Goal: Task Accomplishment & Management: Manage account settings

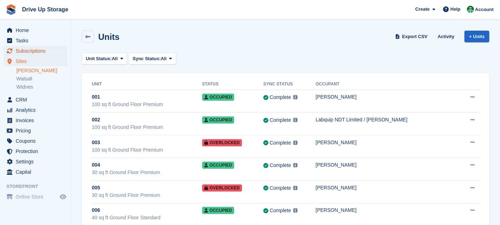
click at [48, 53] on span "Subscriptions" at bounding box center [37, 51] width 43 height 10
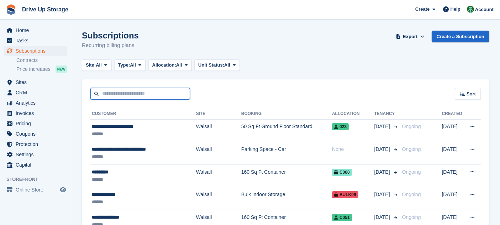
click at [141, 89] on input "text" at bounding box center [140, 94] width 100 height 12
type input "****"
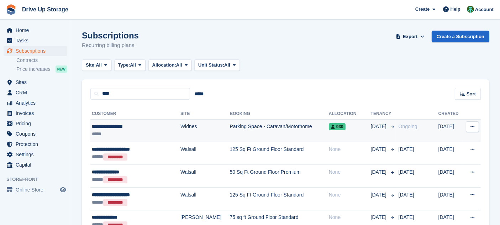
scroll to position [65, 0]
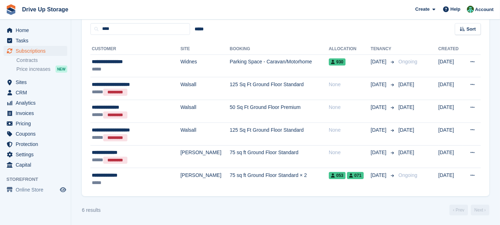
click at [267, 193] on div "**********" at bounding box center [286, 116] width 408 height 162
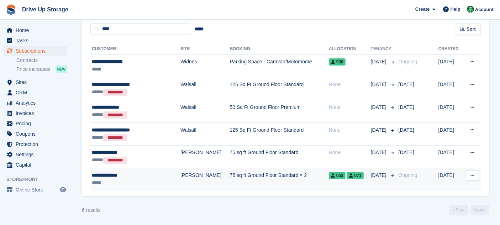
click at [268, 181] on td "75 sq ft Ground Floor Standard × 2" at bounding box center [279, 179] width 99 height 22
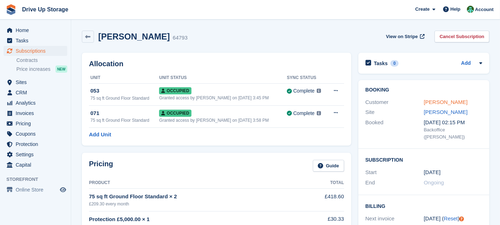
click at [436, 100] on link "Stephanie Bell" at bounding box center [446, 102] width 44 height 6
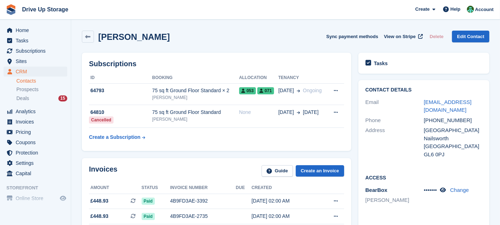
scroll to position [237, 0]
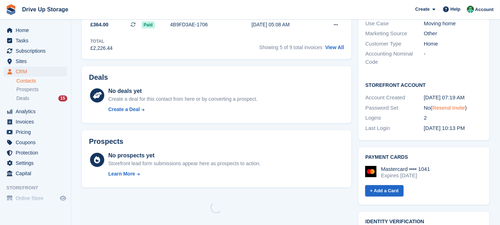
click at [439, 105] on link "Resend Invite" at bounding box center [449, 108] width 33 height 6
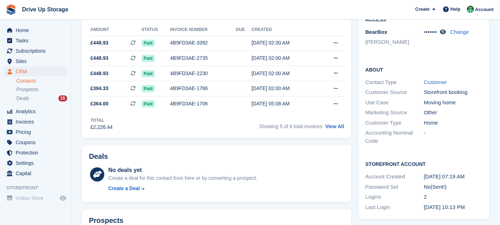
scroll to position [0, 0]
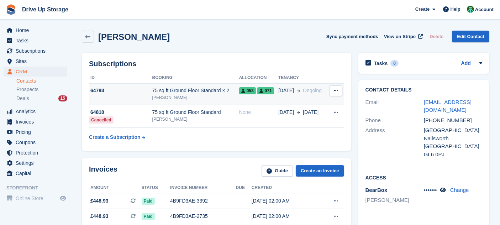
click at [188, 98] on div "[PERSON_NAME]" at bounding box center [195, 97] width 87 height 6
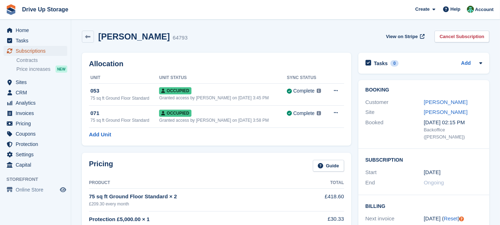
click at [35, 52] on span "Subscriptions" at bounding box center [37, 51] width 43 height 10
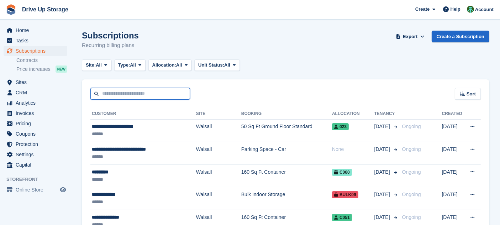
click at [125, 93] on input "text" at bounding box center [140, 94] width 100 height 12
type input "******"
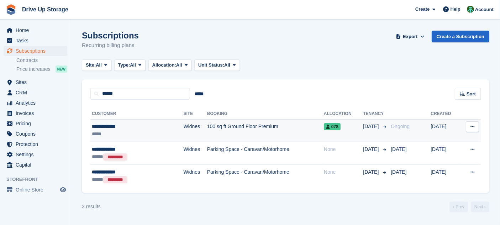
click at [219, 138] on td "100 sq ft Ground Floor Premium" at bounding box center [265, 130] width 117 height 23
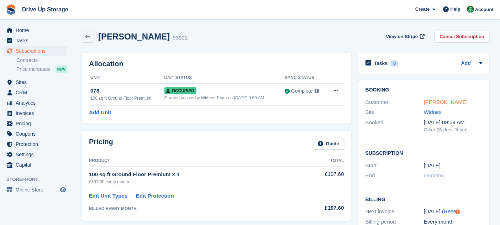
click at [443, 103] on link "[PERSON_NAME]" at bounding box center [446, 102] width 44 height 6
click at [47, 52] on span "Subscriptions" at bounding box center [37, 51] width 43 height 10
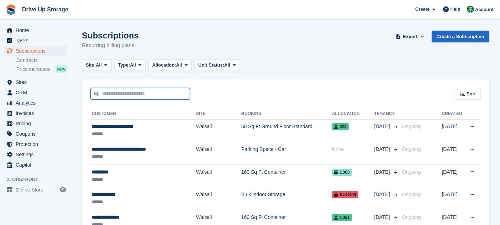
click at [113, 89] on input "text" at bounding box center [140, 94] width 100 height 12
type input "********"
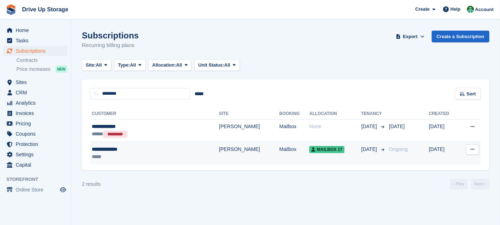
click at [279, 156] on td "Mailbox" at bounding box center [294, 153] width 30 height 22
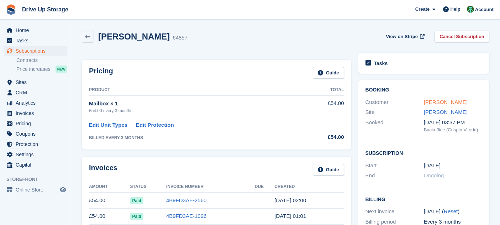
click at [421, 102] on div "Customer" at bounding box center [395, 102] width 58 height 8
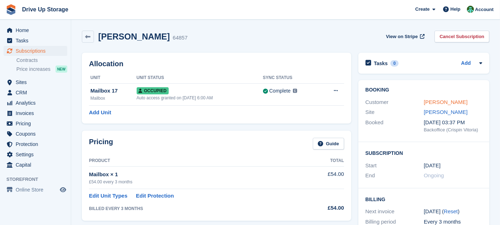
click at [424, 102] on link "[PERSON_NAME]" at bounding box center [446, 102] width 44 height 6
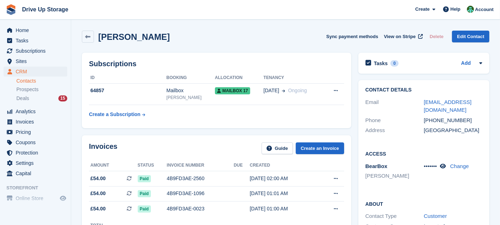
scroll to position [237, 0]
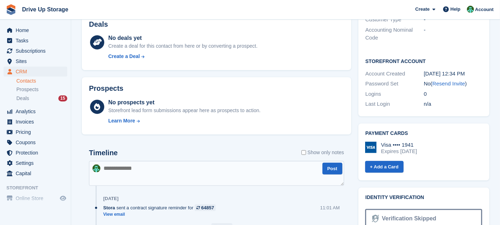
click at [456, 78] on div "Account Created [DATE] 12:34 PM" at bounding box center [424, 74] width 117 height 10
click at [462, 88] on div "Password Set No ( Resend Invite )" at bounding box center [424, 84] width 117 height 10
click at [460, 84] on link "Resend Invite" at bounding box center [449, 83] width 33 height 6
click at [36, 47] on span "Subscriptions" at bounding box center [37, 51] width 43 height 10
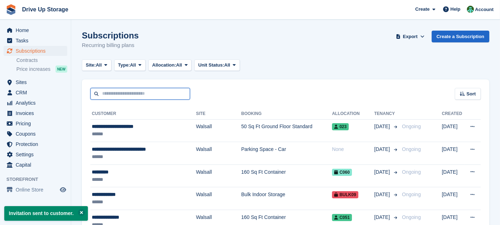
click at [140, 90] on input "text" at bounding box center [140, 94] width 100 height 12
type input "***"
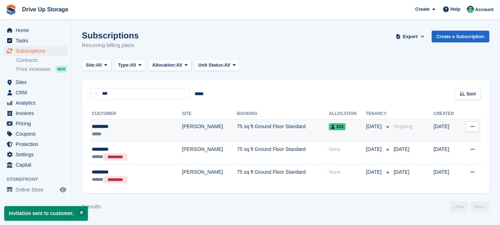
click at [240, 129] on td "75 sq ft Ground Floor Standard" at bounding box center [283, 130] width 92 height 23
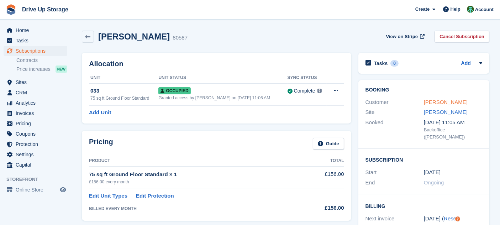
click at [445, 105] on link "[PERSON_NAME]" at bounding box center [446, 102] width 44 height 6
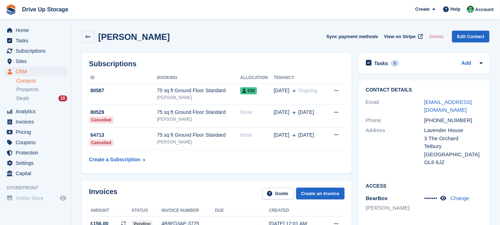
scroll to position [158, 0]
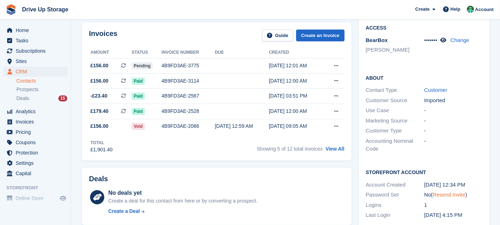
click at [455, 196] on link "Resend Invite" at bounding box center [449, 195] width 33 height 6
click at [47, 47] on span "Subscriptions" at bounding box center [37, 51] width 43 height 10
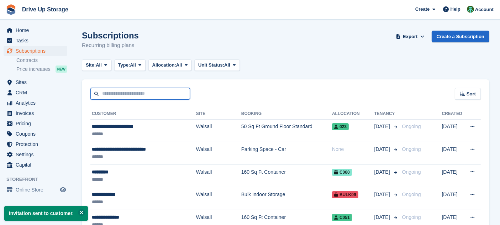
click at [164, 96] on input "text" at bounding box center [140, 94] width 100 height 12
type input "**********"
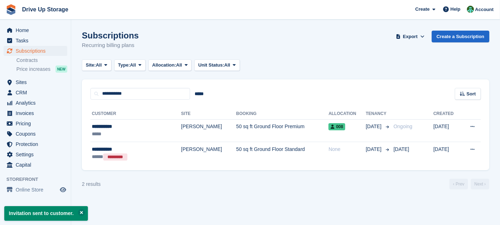
click at [235, 103] on div "**********" at bounding box center [286, 135] width 408 height 71
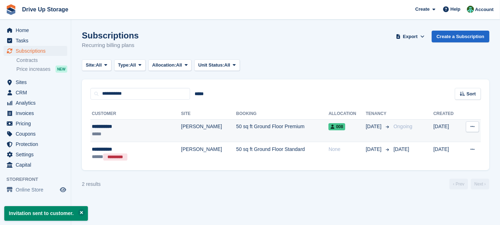
click at [247, 127] on td "50 sq ft Ground Floor Premium" at bounding box center [282, 130] width 93 height 23
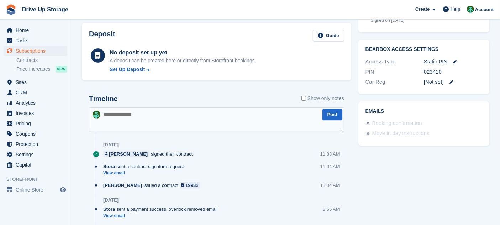
scroll to position [136, 0]
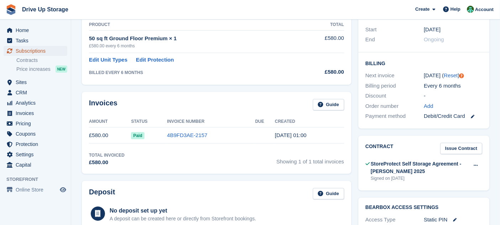
click at [55, 48] on span "Subscriptions" at bounding box center [37, 51] width 43 height 10
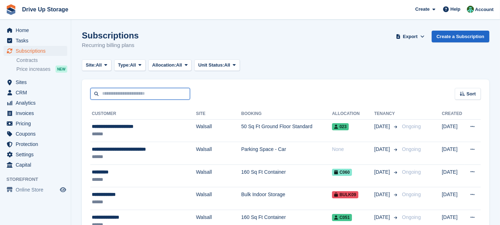
click at [147, 95] on input "text" at bounding box center [140, 94] width 100 height 12
type input "**********"
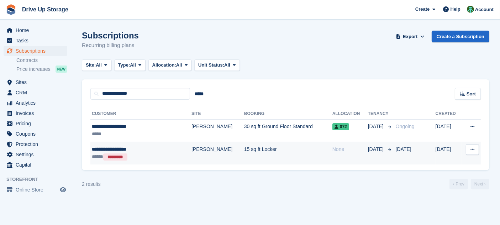
click at [244, 143] on td "15 sq ft Locker" at bounding box center [288, 153] width 88 height 22
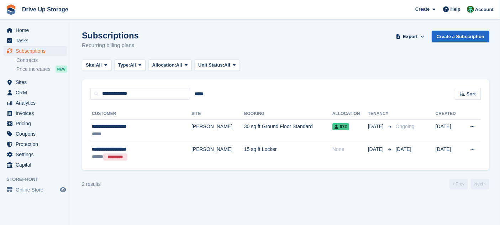
click at [246, 118] on th "Booking" at bounding box center [288, 113] width 88 height 11
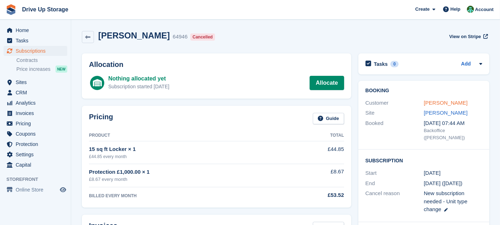
click at [447, 103] on link "Christopher Edwards" at bounding box center [446, 103] width 44 height 6
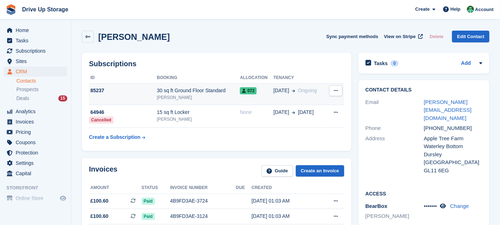
click at [183, 98] on div "[PERSON_NAME]" at bounding box center [198, 97] width 83 height 6
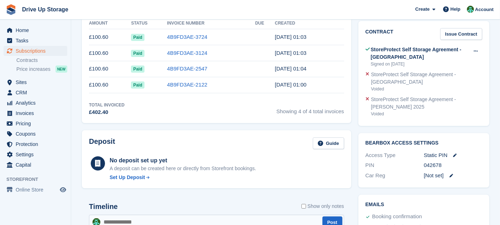
scroll to position [257, 0]
click at [40, 49] on span "Subscriptions" at bounding box center [37, 51] width 43 height 10
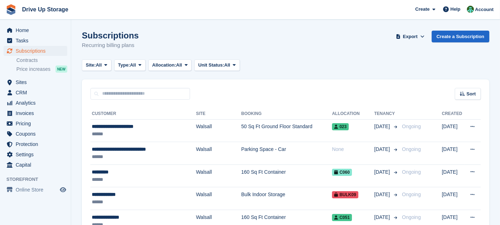
click at [138, 90] on input "text" at bounding box center [140, 94] width 100 height 12
type input "********"
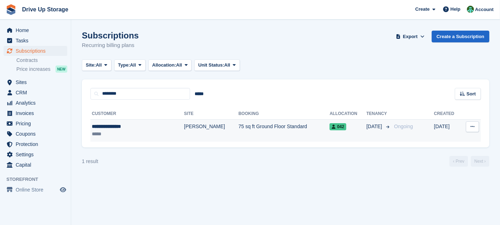
click at [246, 139] on td "75 sq ft Ground Floor Standard" at bounding box center [284, 130] width 91 height 22
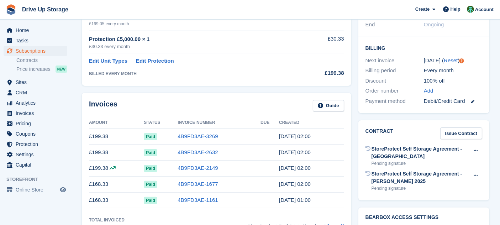
scroll to position [237, 0]
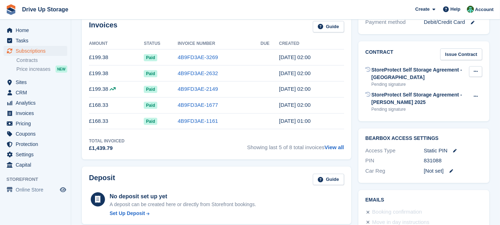
click at [480, 66] on button at bounding box center [475, 71] width 13 height 11
click at [441, 81] on p "Void contract" at bounding box center [448, 85] width 62 height 9
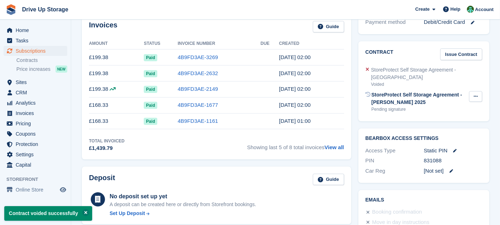
click at [477, 94] on icon at bounding box center [476, 96] width 4 height 5
click at [444, 115] on p "Send reminder" at bounding box center [448, 119] width 62 height 9
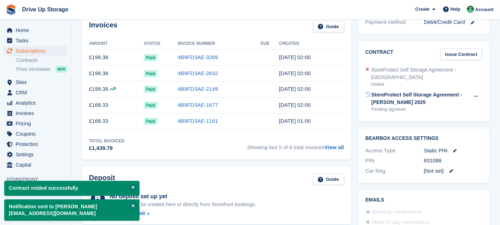
scroll to position [0, 0]
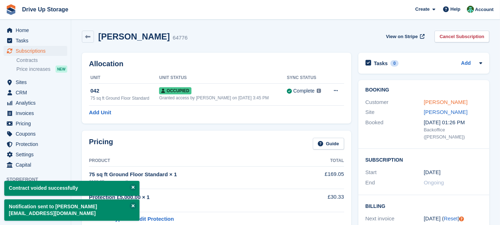
click at [463, 101] on link "Faith Owen-Jones" at bounding box center [446, 102] width 44 height 6
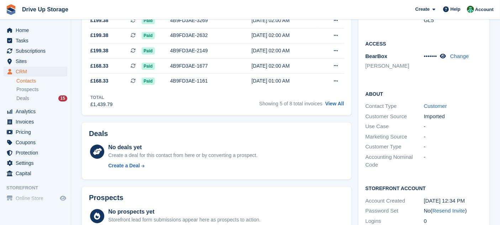
scroll to position [237, 0]
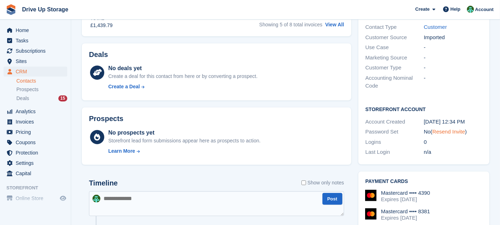
click at [459, 129] on link "Resend Invite" at bounding box center [449, 132] width 33 height 6
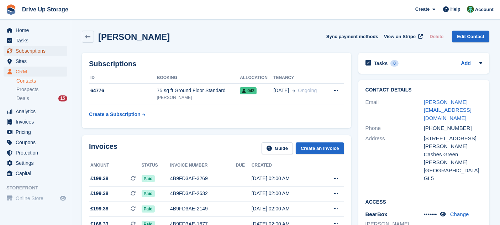
click at [31, 52] on span "Subscriptions" at bounding box center [37, 51] width 43 height 10
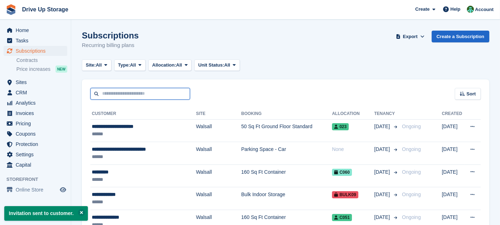
click at [157, 93] on input "text" at bounding box center [140, 94] width 100 height 12
type input "******"
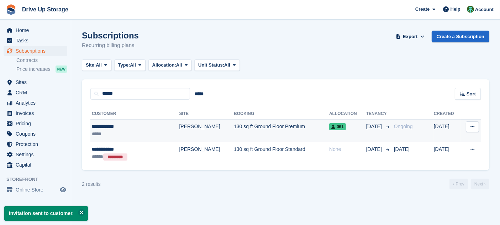
click at [272, 126] on td "130 sq ft Ground Floor Premium" at bounding box center [281, 130] width 95 height 23
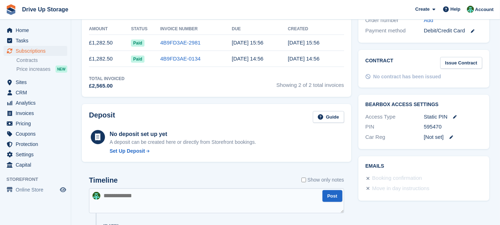
scroll to position [150, 0]
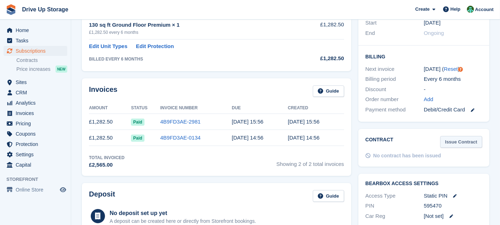
click at [477, 138] on link "Issue Contract" at bounding box center [461, 142] width 42 height 12
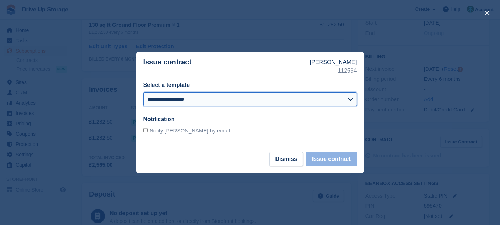
click at [237, 95] on select "**********" at bounding box center [250, 99] width 214 height 14
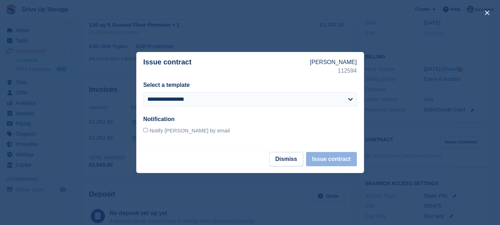
click at [272, 50] on div at bounding box center [250, 112] width 500 height 225
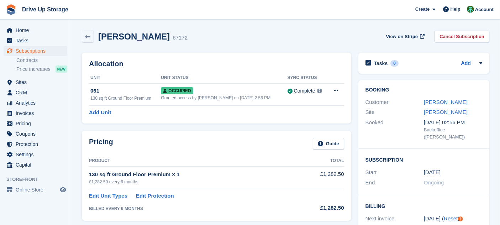
scroll to position [79, 0]
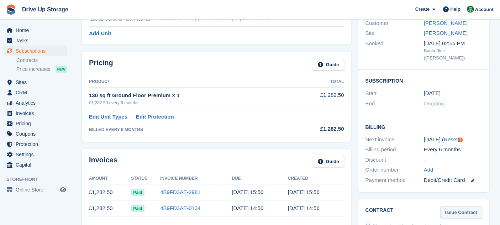
click at [463, 208] on link "Issue Contract" at bounding box center [461, 212] width 42 height 12
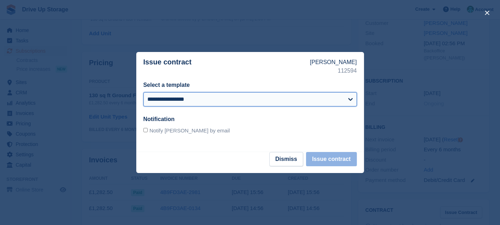
click at [242, 99] on select "**********" at bounding box center [250, 99] width 214 height 14
select select "***"
click at [143, 92] on select "**********" at bounding box center [250, 99] width 214 height 14
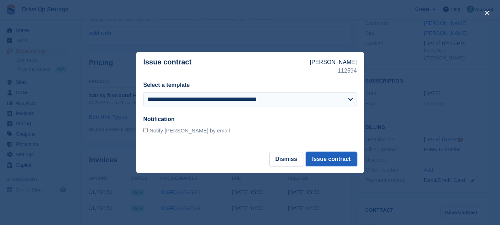
click at [331, 164] on button "Issue contract" at bounding box center [331, 159] width 51 height 14
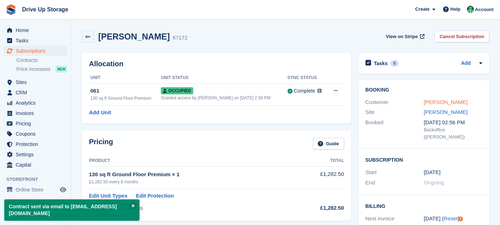
click at [453, 100] on link "[PERSON_NAME]" at bounding box center [446, 102] width 44 height 6
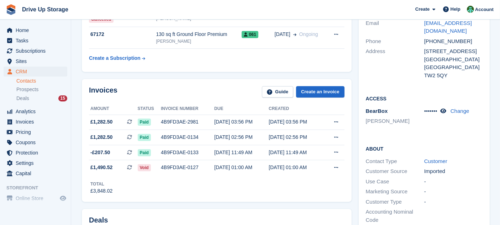
scroll to position [158, 0]
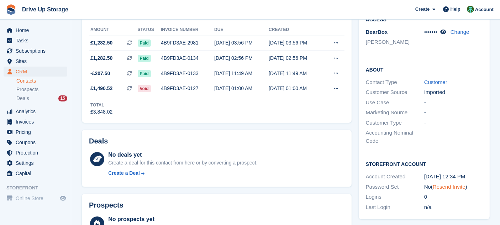
click at [460, 184] on link "Resend Invite" at bounding box center [449, 187] width 33 height 6
click at [41, 52] on span "Subscriptions" at bounding box center [37, 51] width 43 height 10
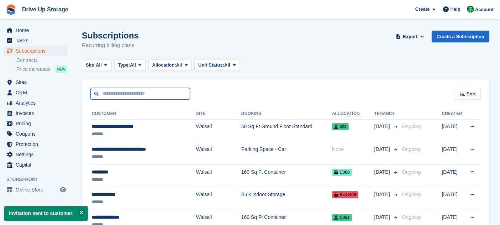
click at [136, 89] on input "text" at bounding box center [140, 94] width 100 height 12
type input "*******"
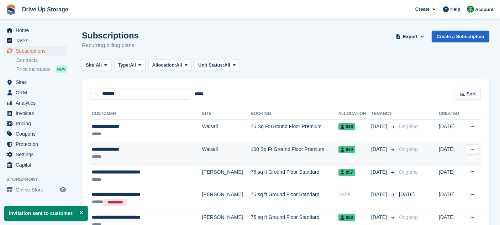
scroll to position [42, 0]
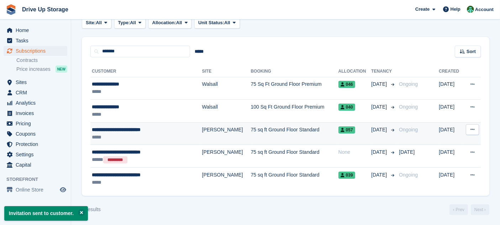
click at [261, 133] on td "75 sq ft Ground Floor Standard" at bounding box center [295, 133] width 88 height 23
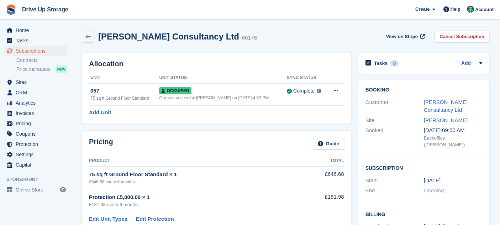
scroll to position [229, 0]
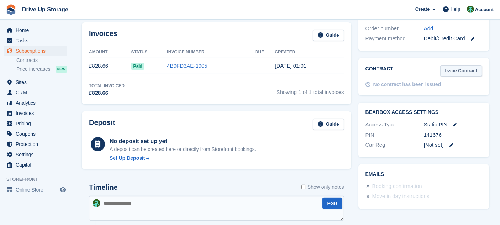
click at [477, 65] on link "Issue Contract" at bounding box center [461, 71] width 42 height 12
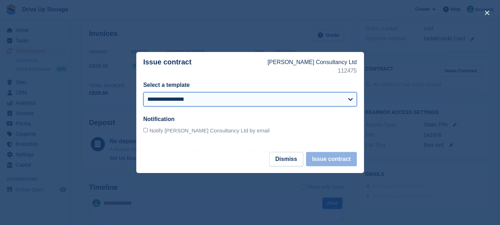
click at [237, 105] on select "**********" at bounding box center [250, 99] width 214 height 14
select select "***"
click at [143, 92] on select "**********" at bounding box center [250, 99] width 214 height 14
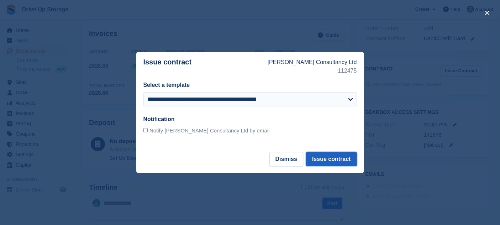
click at [334, 163] on button "Issue contract" at bounding box center [331, 159] width 51 height 14
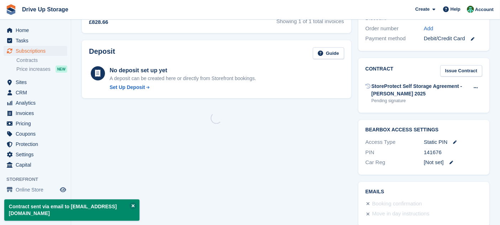
scroll to position [0, 0]
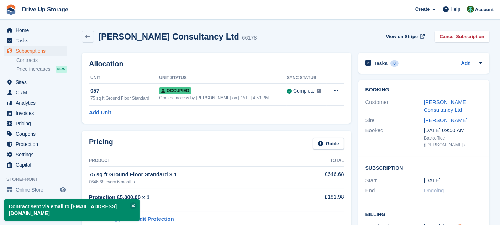
click at [443, 94] on div "Booking Customer Pie Corbett Consultancy Ltd Site Stroud Booked 17 Dec, 09:50 A…" at bounding box center [423, 118] width 131 height 77
click at [447, 99] on link "Pie Corbett Consultancy Ltd" at bounding box center [446, 106] width 44 height 14
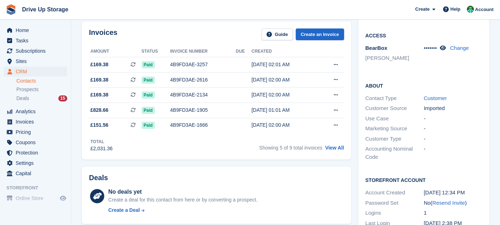
scroll to position [237, 0]
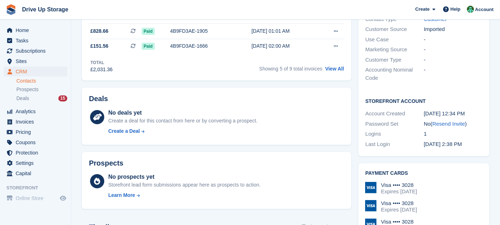
click at [447, 120] on div "No ( Resend Invite )" at bounding box center [453, 124] width 58 height 8
click at [448, 121] on link "Resend Invite" at bounding box center [449, 124] width 33 height 6
click at [36, 47] on span "Subscriptions" at bounding box center [37, 51] width 43 height 10
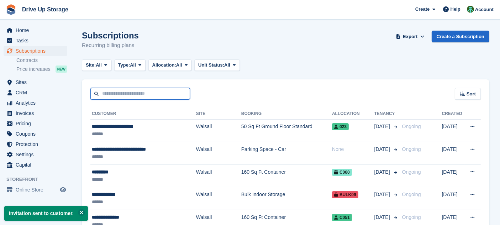
click at [152, 94] on input "text" at bounding box center [140, 94] width 100 height 12
type input "*****"
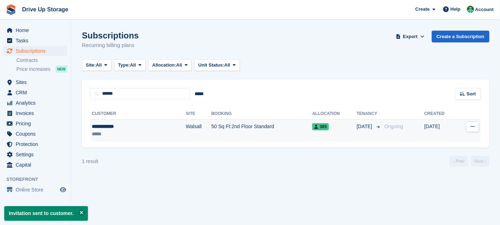
drag, startPoint x: 171, startPoint y: 114, endPoint x: 174, endPoint y: 120, distance: 7.3
click at [174, 119] on table "**********" at bounding box center [285, 125] width 391 height 34
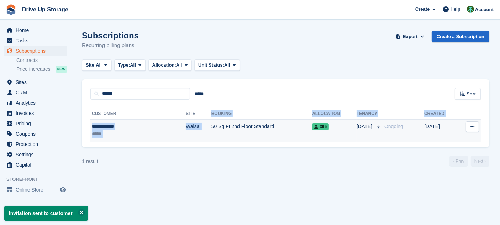
click at [186, 125] on td "Walsall" at bounding box center [199, 130] width 26 height 22
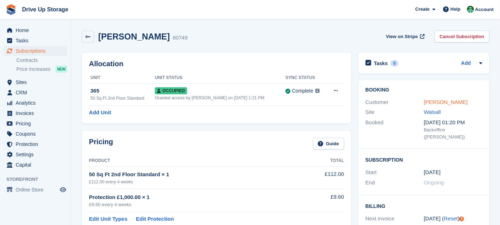
click at [442, 103] on link "[PERSON_NAME]" at bounding box center [446, 102] width 44 height 6
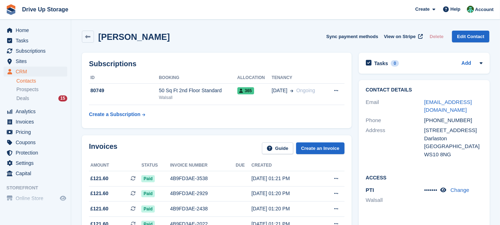
scroll to position [79, 0]
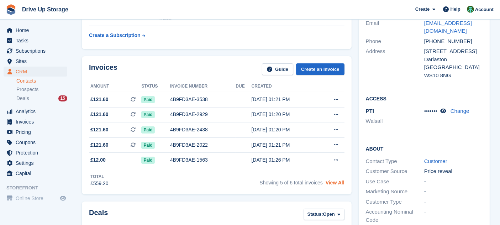
click at [340, 180] on link "View All" at bounding box center [335, 183] width 19 height 6
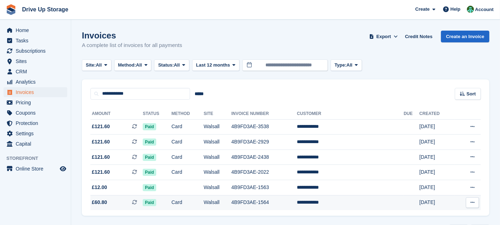
click at [281, 203] on td "4B9FD3AE-1564" at bounding box center [264, 202] width 66 height 15
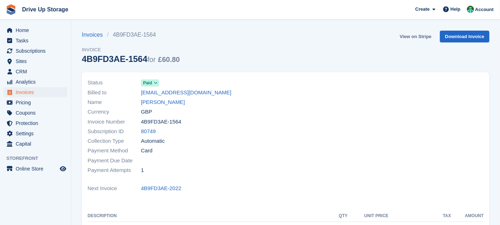
click at [425, 35] on link "View on Stripe" at bounding box center [415, 37] width 37 height 12
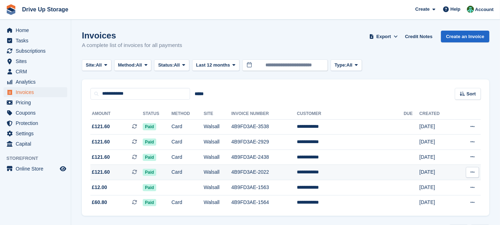
click at [193, 175] on td "Card" at bounding box center [188, 172] width 32 height 15
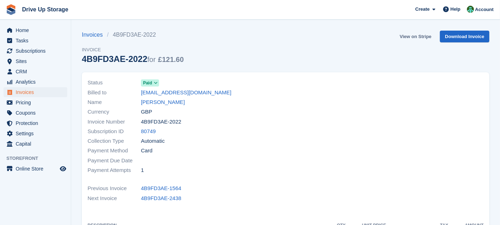
click at [428, 40] on link "View on Stripe" at bounding box center [415, 37] width 37 height 12
click at [164, 197] on link "4B9FD3AE-2438" at bounding box center [161, 198] width 40 height 8
click at [414, 40] on link "View on Stripe" at bounding box center [415, 37] width 37 height 12
click at [176, 200] on link "4B9FD3AE-2929" at bounding box center [161, 198] width 40 height 8
click at [418, 36] on link "View on Stripe" at bounding box center [415, 37] width 37 height 12
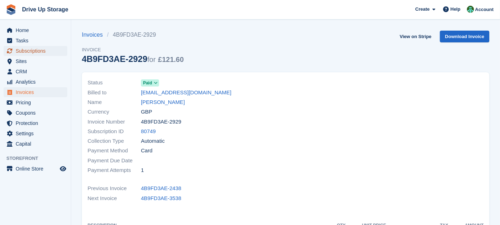
click at [43, 47] on span "Subscriptions" at bounding box center [37, 51] width 43 height 10
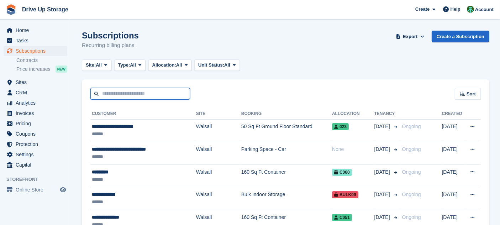
click at [147, 91] on input "text" at bounding box center [140, 94] width 100 height 12
type input "**********"
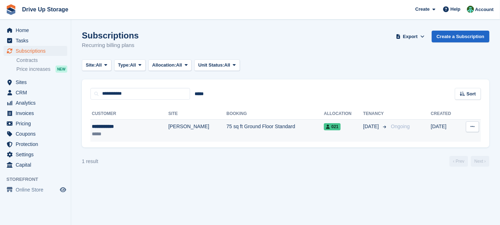
click at [226, 121] on td "75 sq ft Ground Floor Standard" at bounding box center [275, 130] width 98 height 22
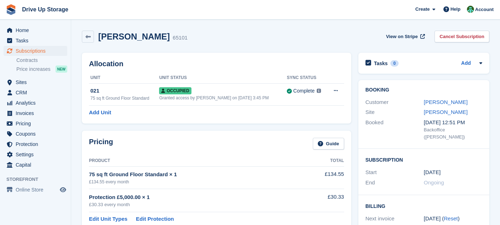
scroll to position [79, 0]
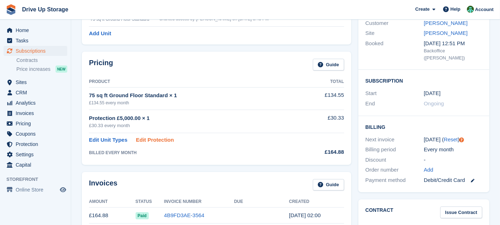
click at [159, 139] on link "Edit Protection" at bounding box center [155, 140] width 38 height 8
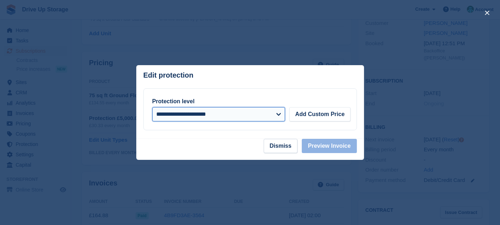
click at [197, 119] on select "**********" at bounding box center [218, 114] width 133 height 14
select select
click at [152, 107] on select "**********" at bounding box center [218, 114] width 133 height 14
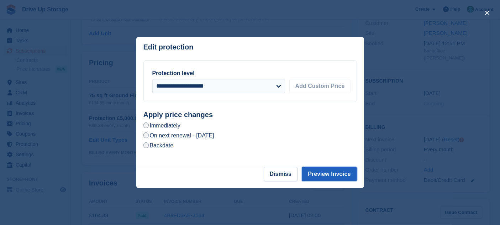
click at [335, 176] on button "Preview Invoice" at bounding box center [329, 174] width 55 height 14
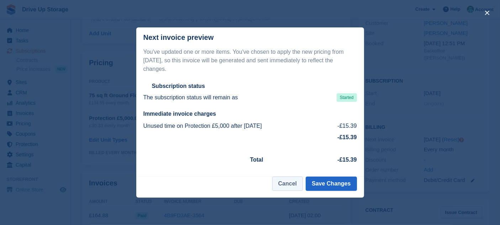
click at [284, 182] on button "Cancel" at bounding box center [287, 184] width 31 height 14
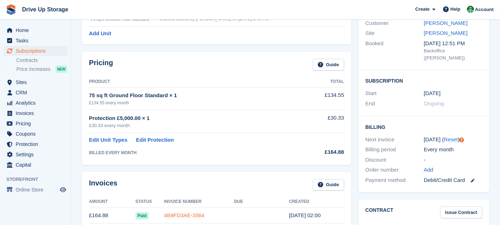
click at [176, 214] on link "4B9FD3AE-3564" at bounding box center [184, 215] width 40 height 6
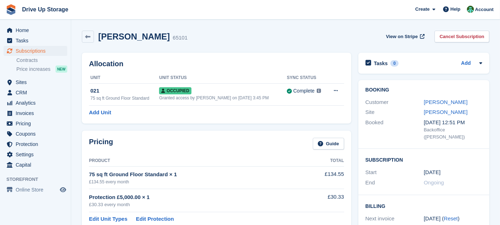
scroll to position [79, 0]
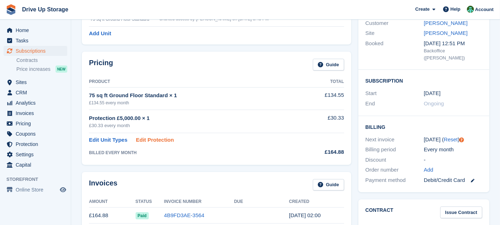
click at [157, 141] on link "Edit Protection" at bounding box center [155, 140] width 38 height 8
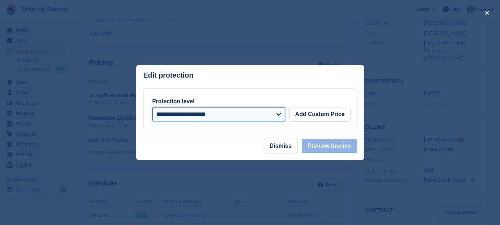
click at [235, 118] on select "**********" at bounding box center [218, 114] width 133 height 14
select select
click at [152, 107] on select "**********" at bounding box center [218, 114] width 133 height 14
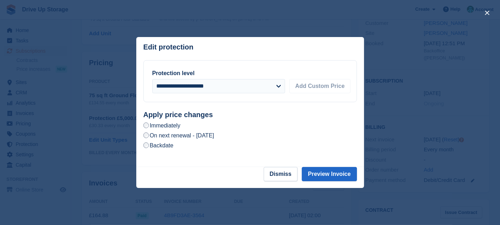
click at [202, 136] on label "On next renewal - Thursday, 28th August, 2025" at bounding box center [178, 135] width 71 height 7
click at [347, 176] on button "Preview Invoice" at bounding box center [329, 174] width 55 height 14
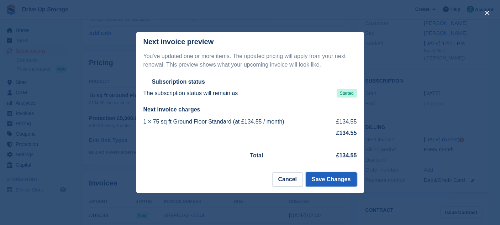
click at [335, 179] on button "Save Changes" at bounding box center [331, 179] width 51 height 14
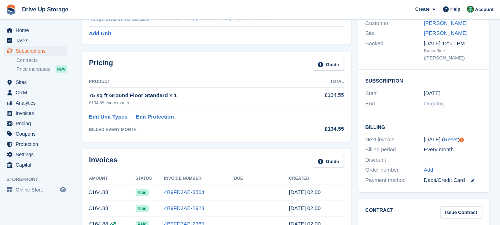
scroll to position [0, 0]
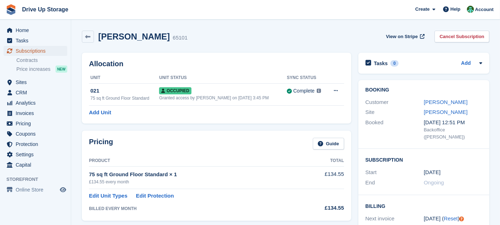
click at [31, 51] on span "Subscriptions" at bounding box center [37, 51] width 43 height 10
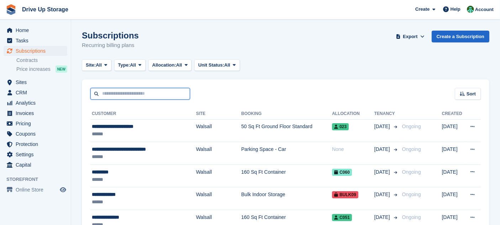
click at [143, 95] on input "text" at bounding box center [140, 94] width 100 height 12
type input "******"
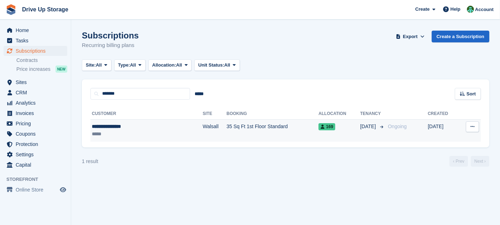
click at [162, 128] on div "**********" at bounding box center [128, 126] width 73 height 7
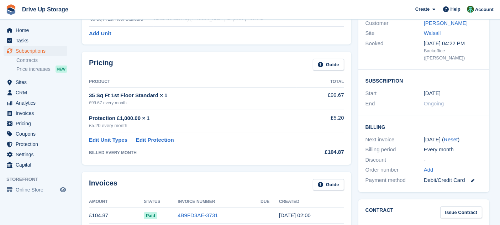
scroll to position [158, 0]
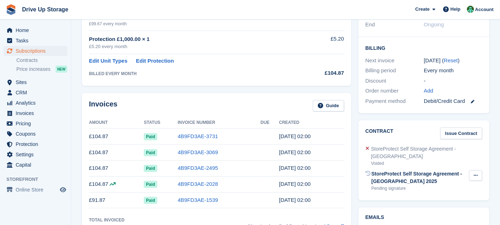
click at [480, 170] on button at bounding box center [475, 175] width 13 height 11
click at [465, 194] on p "Send reminder" at bounding box center [448, 198] width 62 height 9
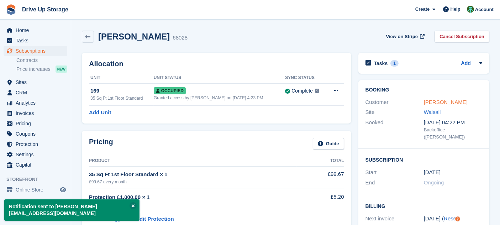
click at [441, 101] on link "Ms Bianca Chaibi" at bounding box center [446, 102] width 44 height 6
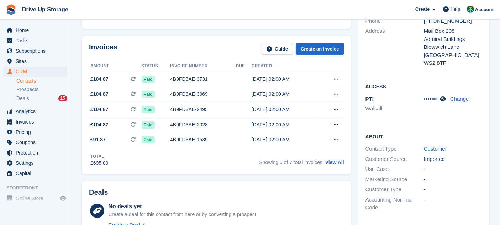
scroll to position [316, 0]
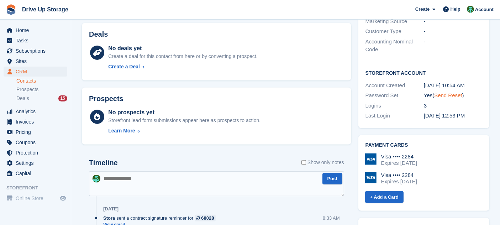
click at [456, 93] on link "Send Reset" at bounding box center [448, 95] width 28 height 6
click at [51, 33] on span "Home" at bounding box center [37, 30] width 43 height 10
